Goal: Navigation & Orientation: Go to known website

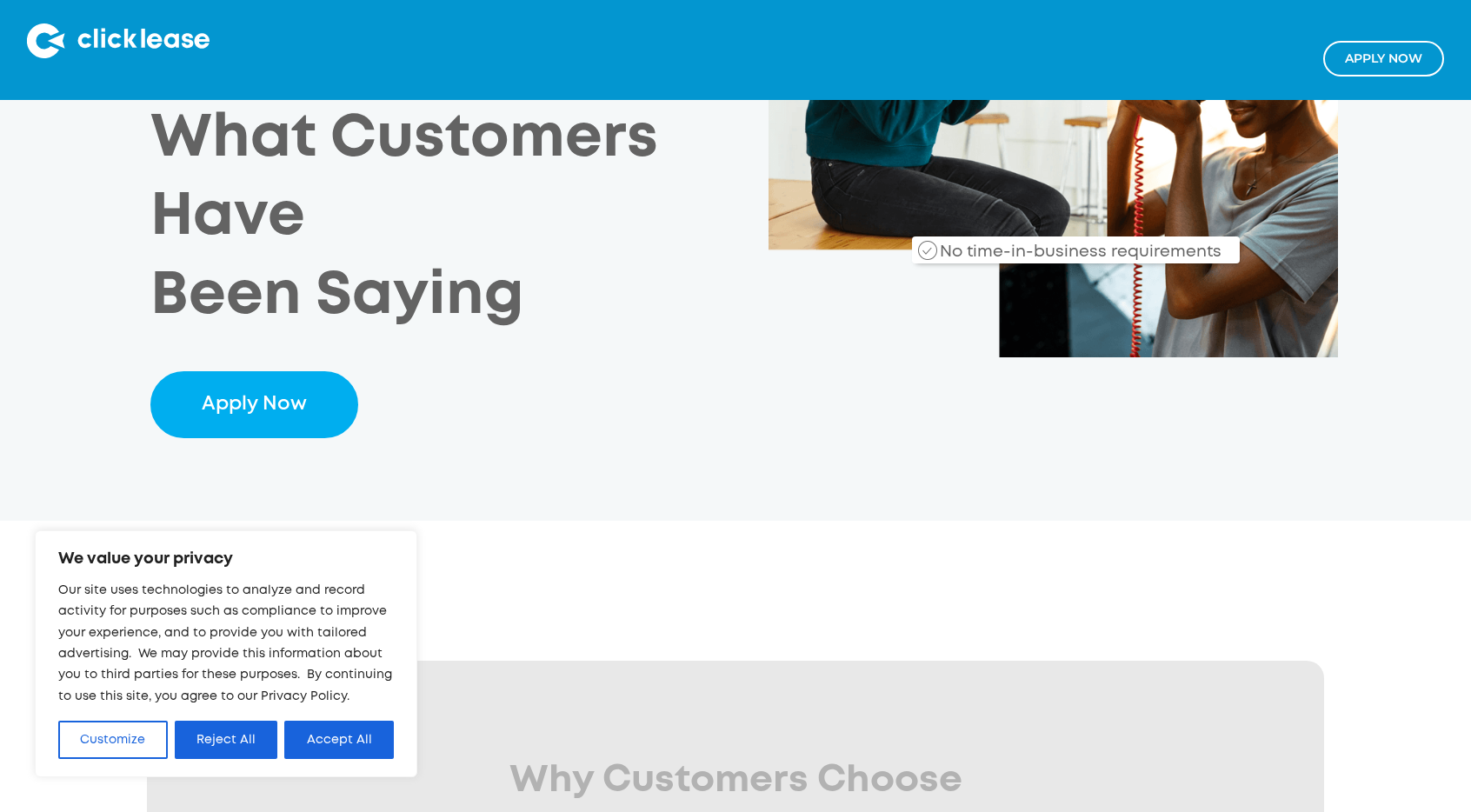
scroll to position [486, 0]
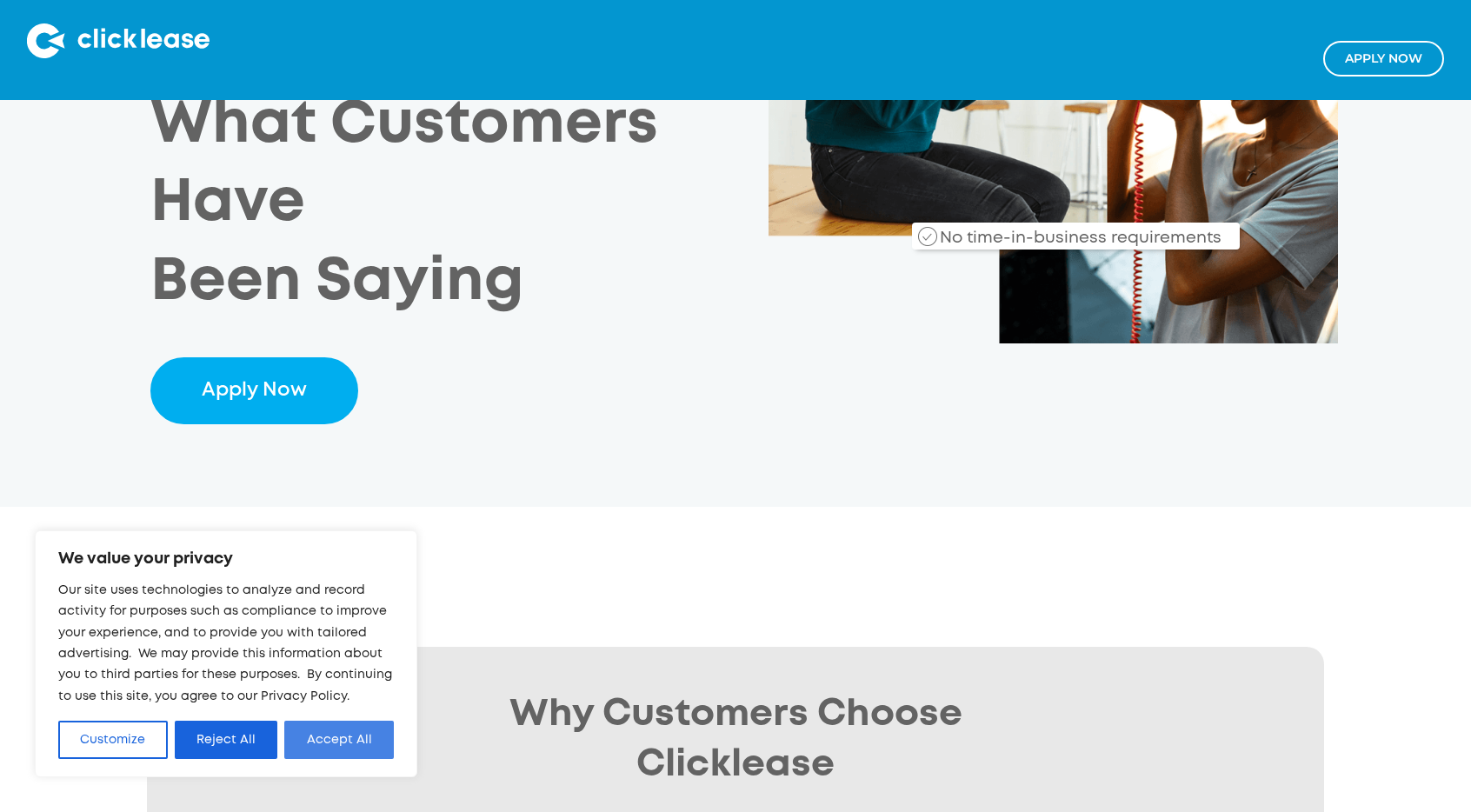
click at [320, 749] on button "Accept All" at bounding box center [339, 740] width 109 height 38
